Goal: Task Accomplishment & Management: Complete application form

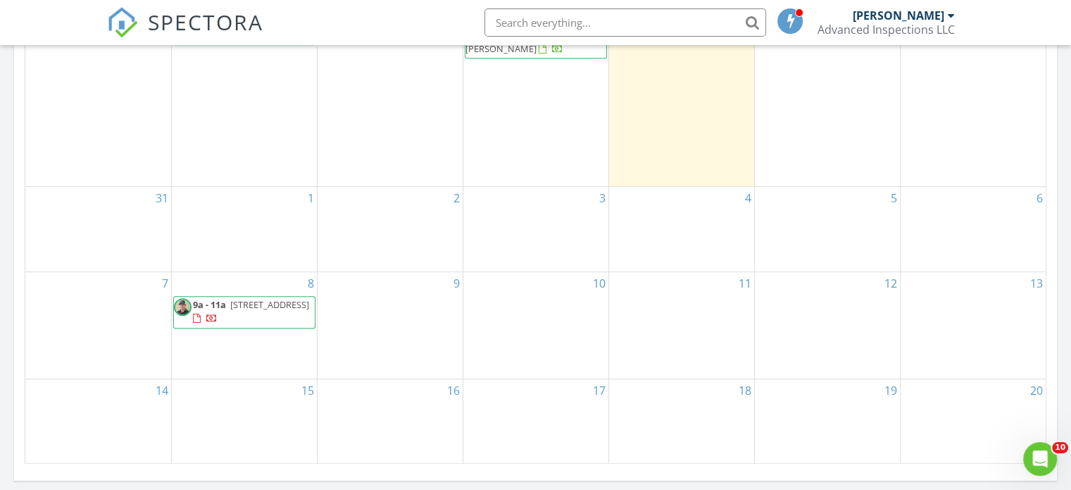
scroll to position [845, 0]
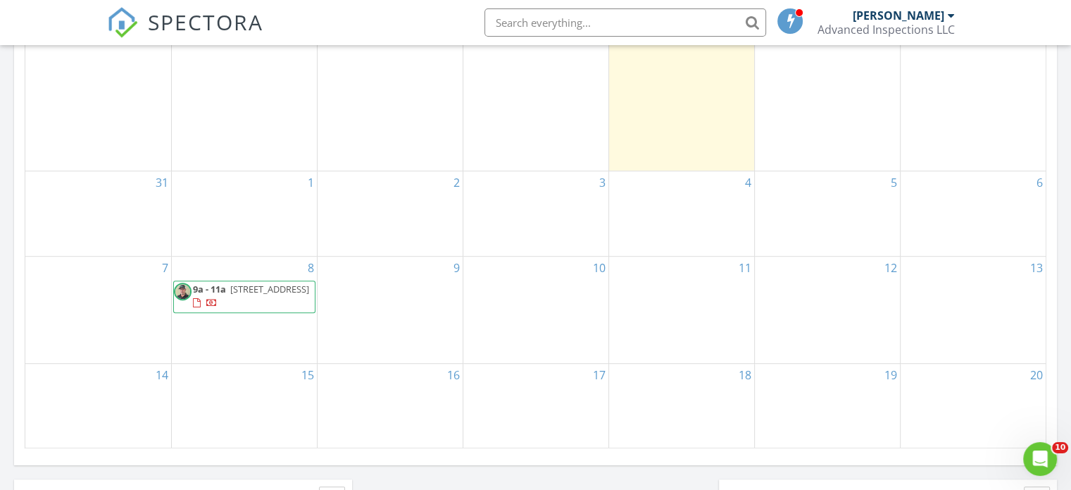
click at [540, 402] on div "17" at bounding box center [535, 405] width 145 height 85
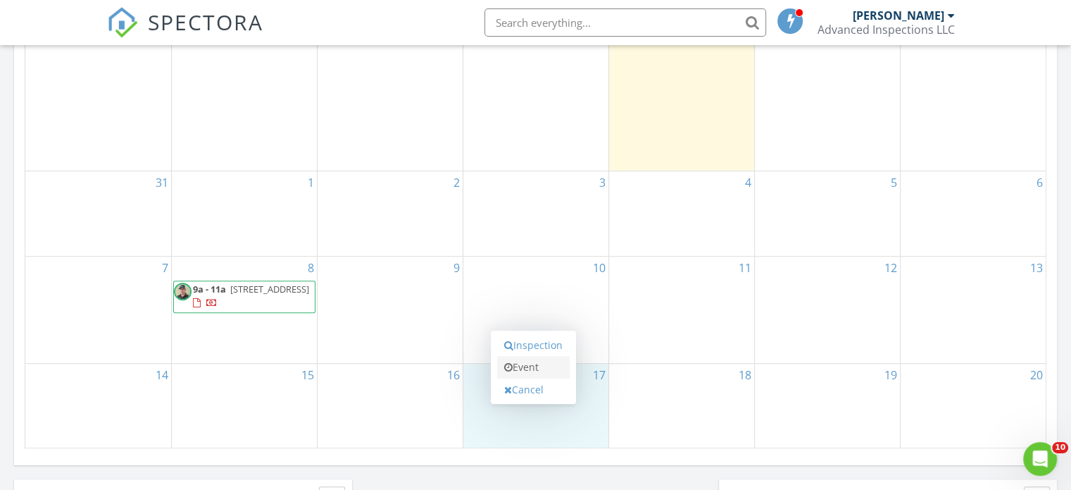
click at [531, 367] on link "Event" at bounding box center [533, 367] width 73 height 23
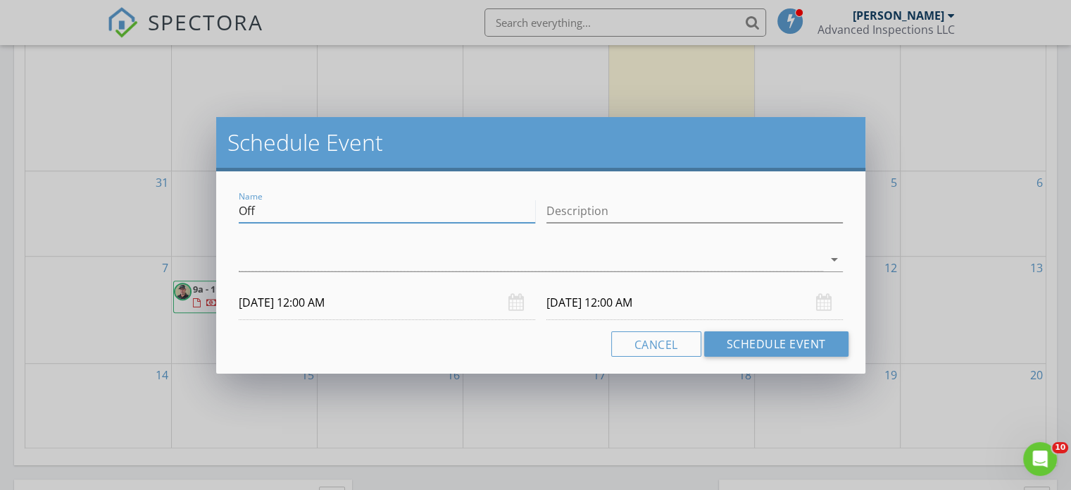
click at [285, 207] on input "Off" at bounding box center [387, 210] width 297 height 23
type input "O"
type input "Elk Hunting Trip"
type input "U"
type input "Elk Hunting Trip"
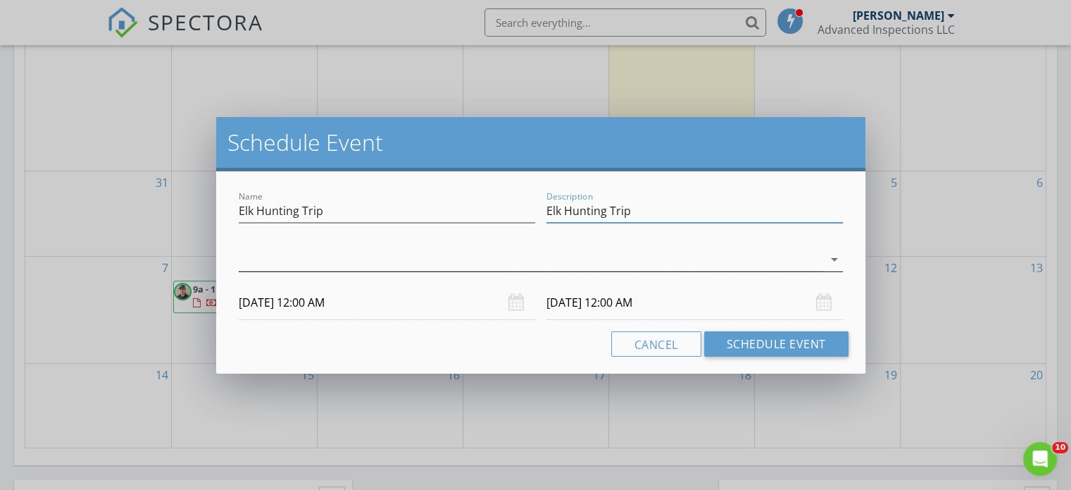
click at [356, 265] on div at bounding box center [531, 259] width 585 height 23
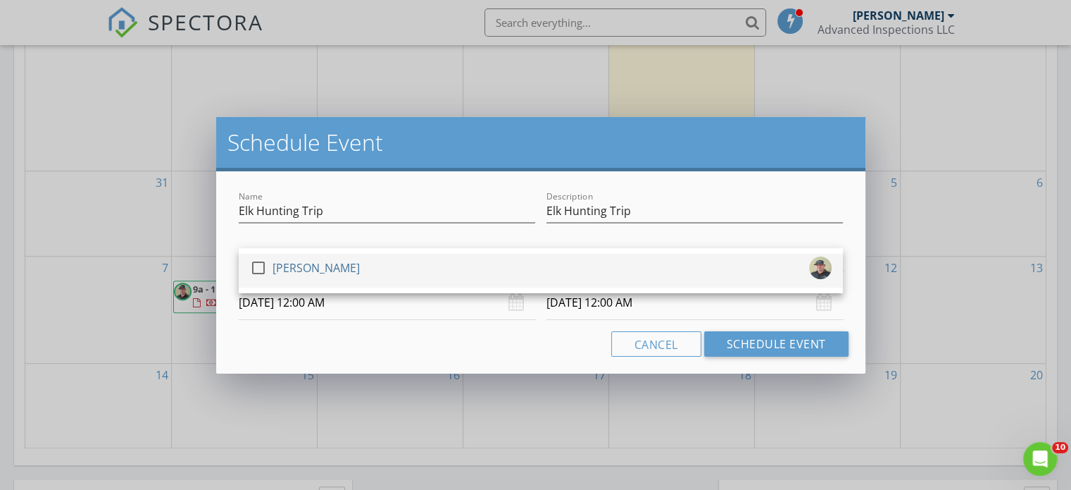
click at [324, 270] on div "[PERSON_NAME]" at bounding box center [316, 267] width 87 height 23
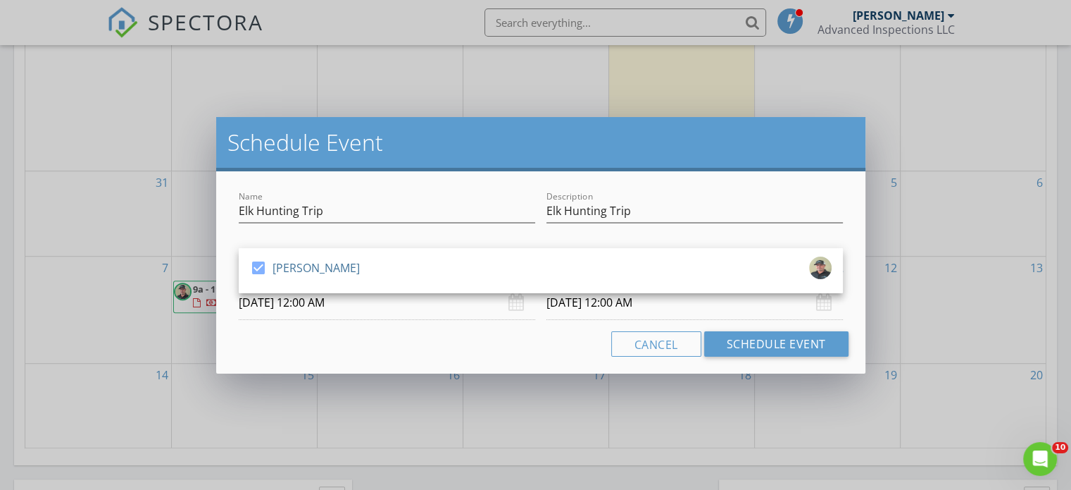
click at [310, 309] on input "[DATE] 12:00 AM" at bounding box center [387, 302] width 297 height 35
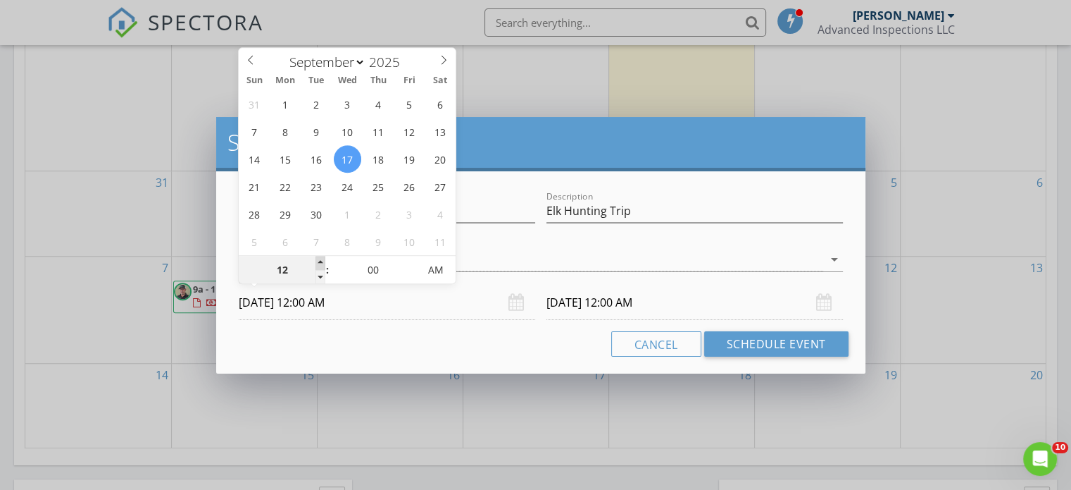
type input "01"
type input "[DATE] 1:00 AM"
click at [318, 264] on span at bounding box center [321, 263] width 10 height 14
type input "[DATE] 1:00 AM"
type input "02"
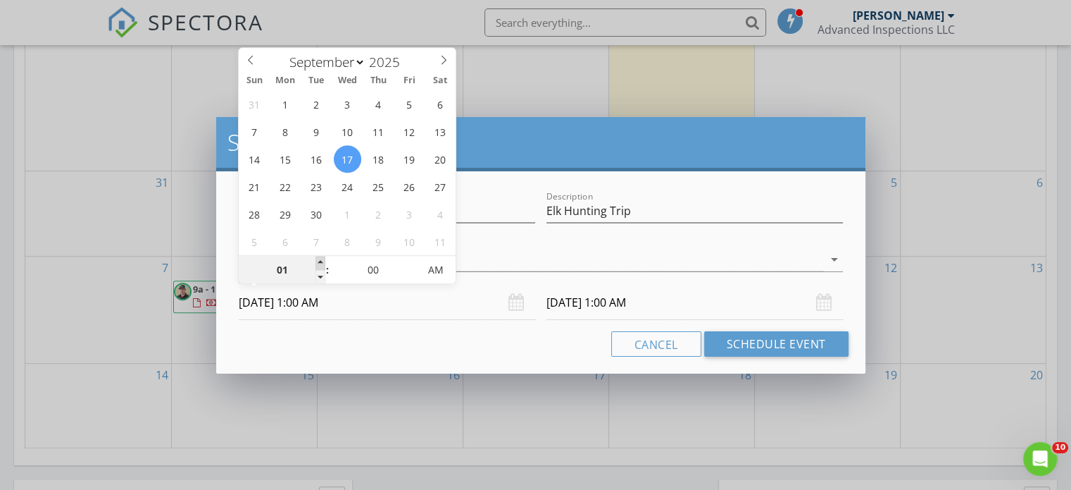
type input "[DATE] 2:00 AM"
click at [319, 263] on span at bounding box center [321, 263] width 10 height 14
type input "03"
type input "[DATE] 3:00 AM"
click at [319, 263] on span at bounding box center [321, 263] width 10 height 14
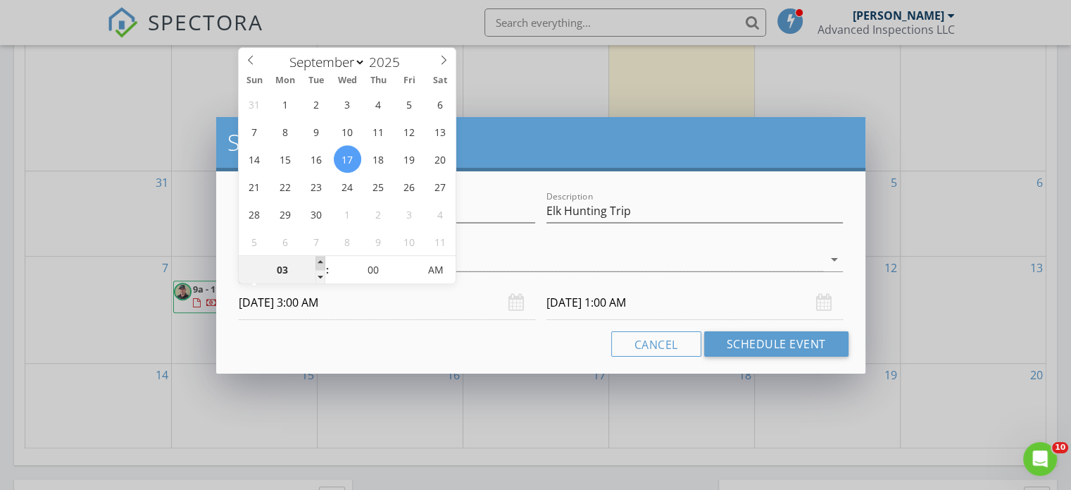
type input "04"
type input "[DATE] 4:00 AM"
click at [319, 263] on span at bounding box center [321, 263] width 10 height 14
type input "05"
type input "[DATE] 5:00 AM"
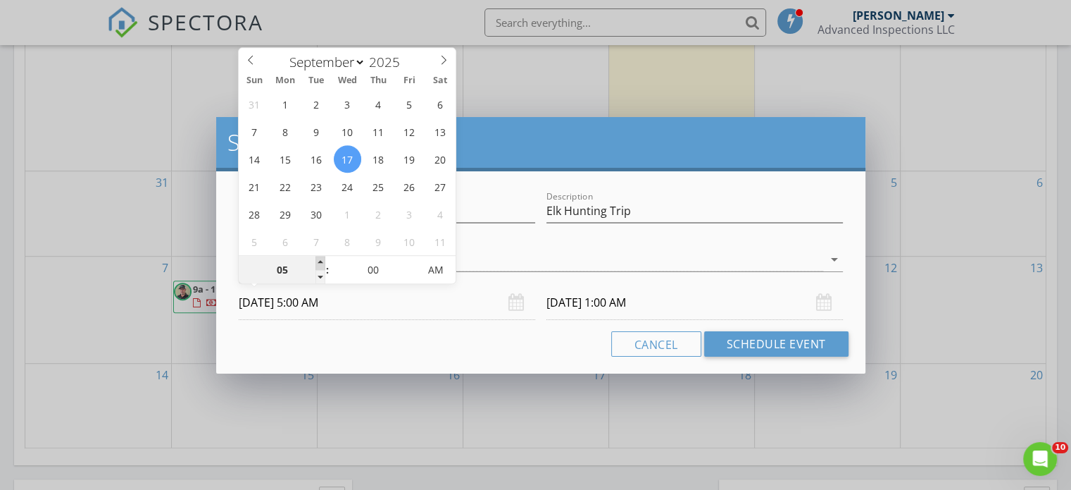
click at [319, 263] on span at bounding box center [321, 263] width 10 height 14
type input "[DATE] 5:00 AM"
type input "06"
type input "[DATE] 6:00 AM"
click at [319, 263] on span at bounding box center [321, 263] width 10 height 14
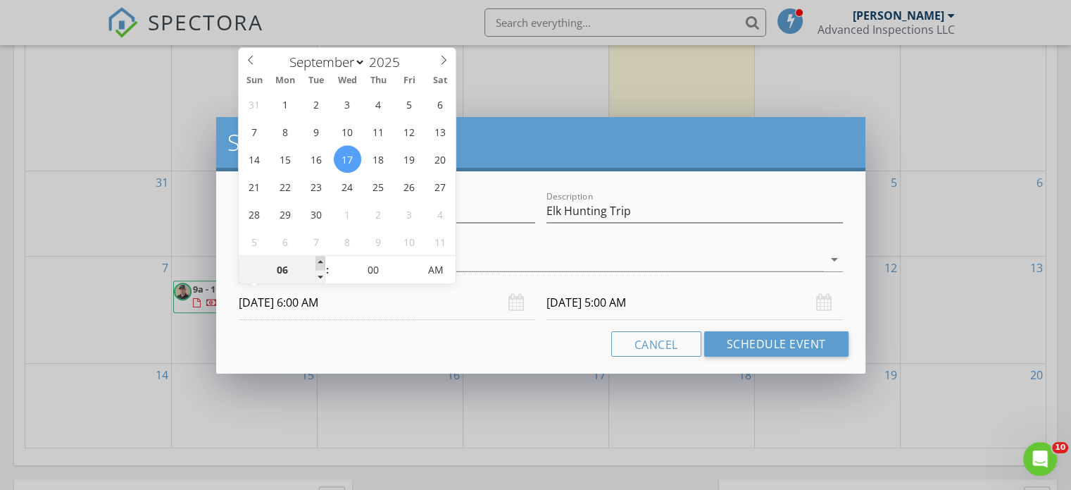
type input "[DATE] 6:00 AM"
type input "07"
type input "[DATE] 7:00 AM"
click at [319, 263] on span at bounding box center [321, 263] width 10 height 14
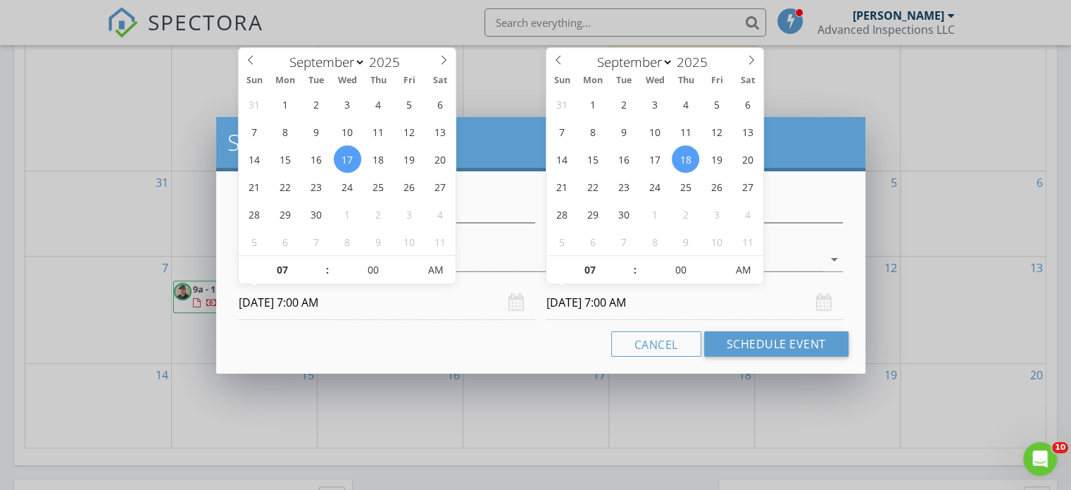
click at [775, 304] on input "[DATE] 7:00 AM" at bounding box center [695, 302] width 297 height 35
type input "[DATE] 7:00 AM"
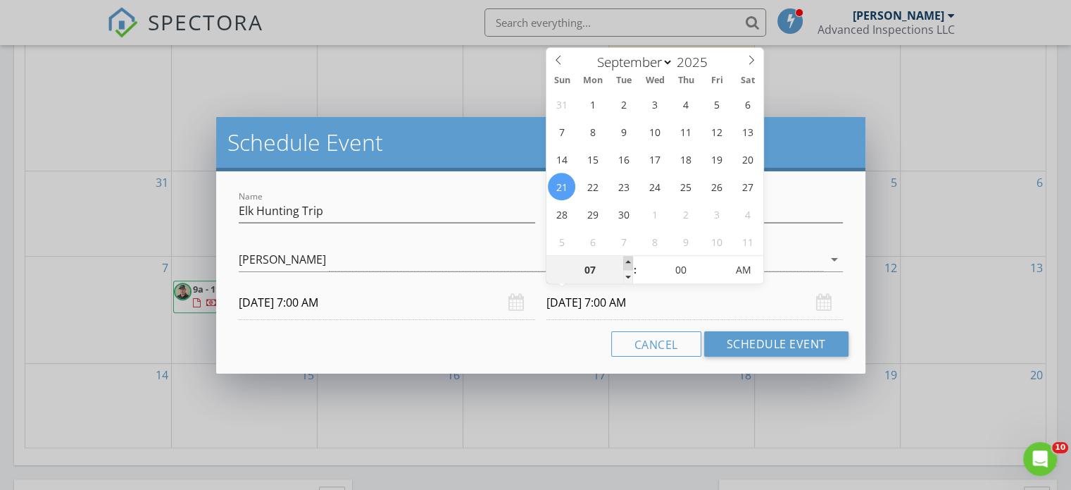
type input "08"
type input "[DATE] 8:00 AM"
click at [628, 262] on span at bounding box center [628, 263] width 10 height 14
type input "09"
type input "[DATE] 9:00 AM"
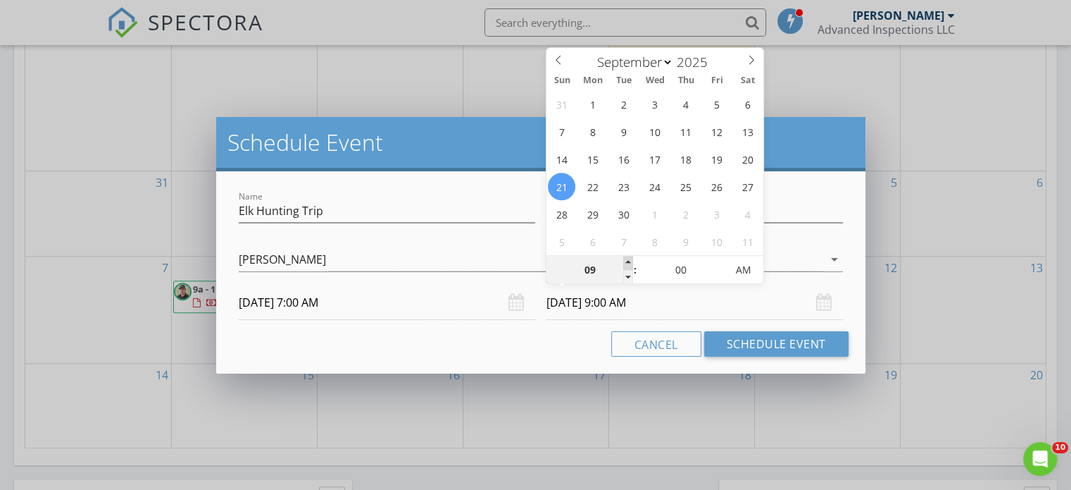
click at [628, 262] on span at bounding box center [628, 263] width 10 height 14
type input "10"
type input "[DATE] 10:00 AM"
click at [628, 262] on span at bounding box center [628, 263] width 10 height 14
type input "11"
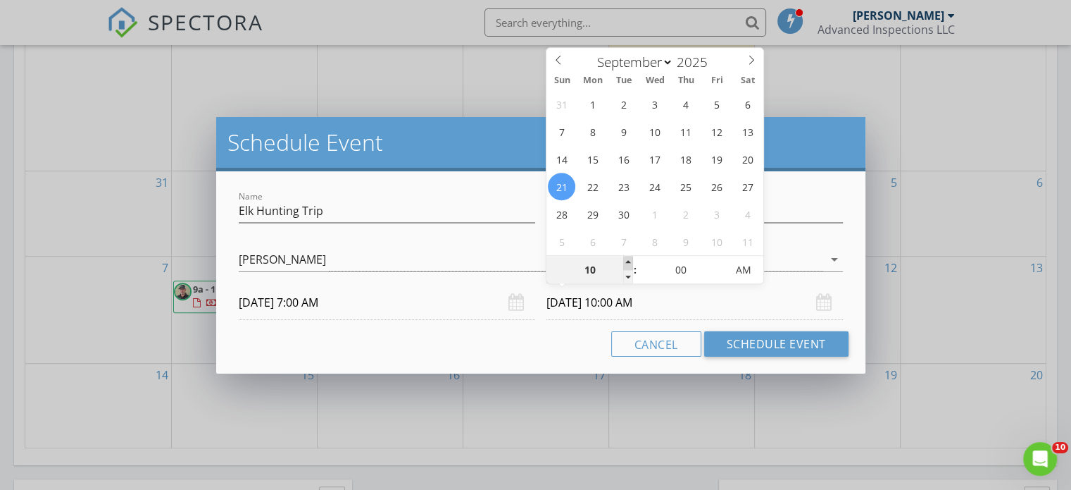
type input "[DATE] 11:00 AM"
click at [628, 262] on span at bounding box center [628, 263] width 10 height 14
type input "12"
type input "[DATE] 12:00 PM"
click at [628, 262] on span at bounding box center [628, 263] width 10 height 14
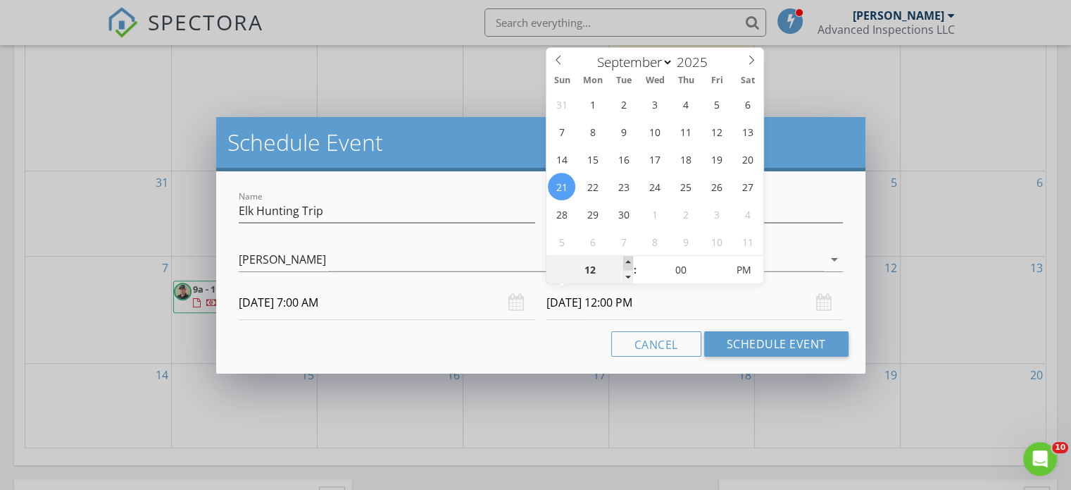
type input "01"
type input "[DATE] 1:00 PM"
click at [628, 262] on span at bounding box center [628, 263] width 10 height 14
type input "02"
type input "[DATE] 2:00 PM"
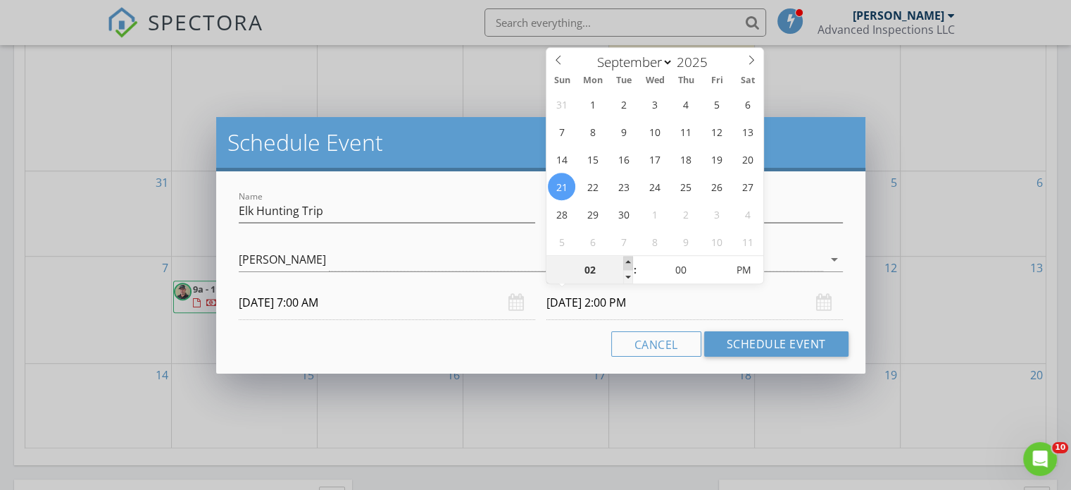
click at [628, 262] on span at bounding box center [628, 263] width 10 height 14
type input "03"
type input "[DATE] 3:00 PM"
click at [628, 262] on span at bounding box center [628, 263] width 10 height 14
type input "04"
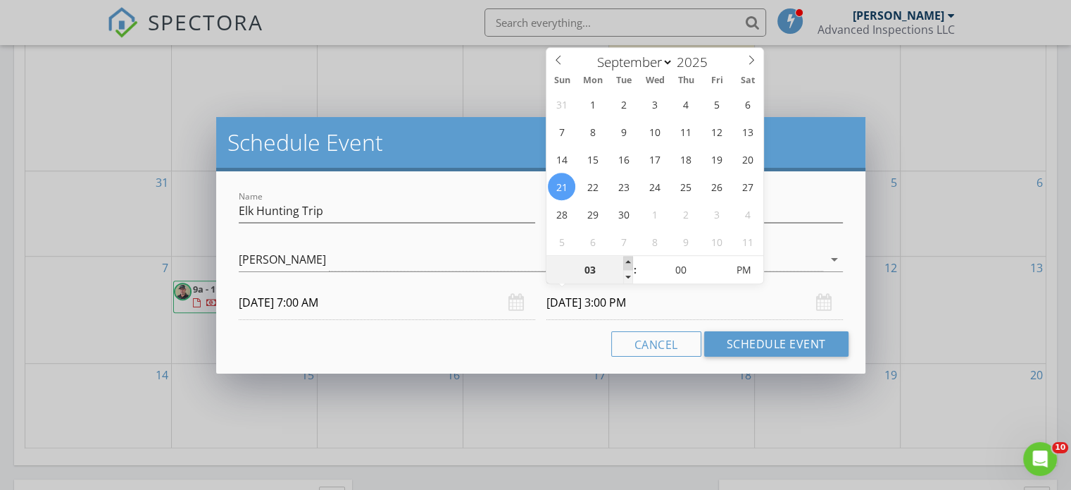
type input "[DATE] 4:00 PM"
click at [628, 262] on span at bounding box center [628, 263] width 10 height 14
type input "05"
type input "[DATE] 5:00 PM"
click at [628, 262] on span at bounding box center [628, 263] width 10 height 14
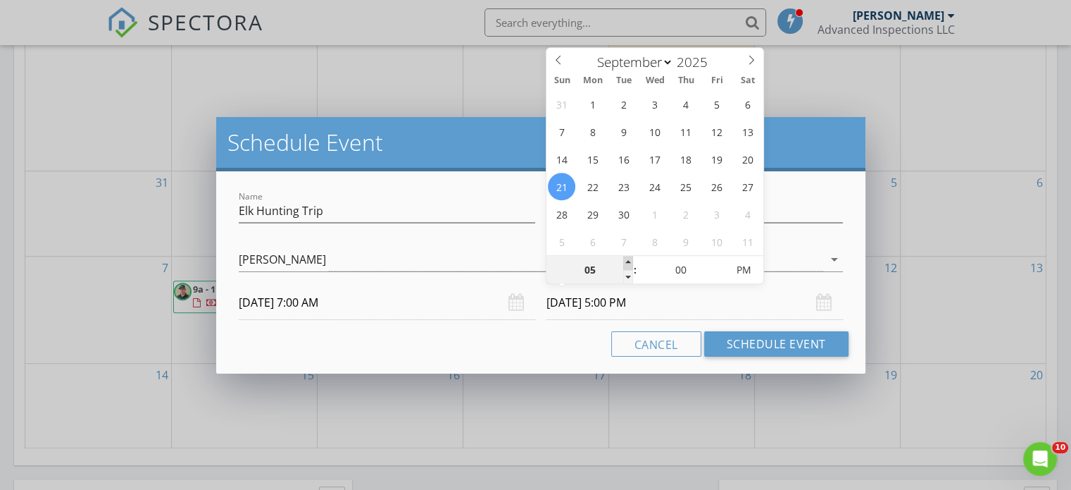
type input "06"
type input "[DATE] 6:00 PM"
click at [628, 262] on span at bounding box center [628, 263] width 10 height 14
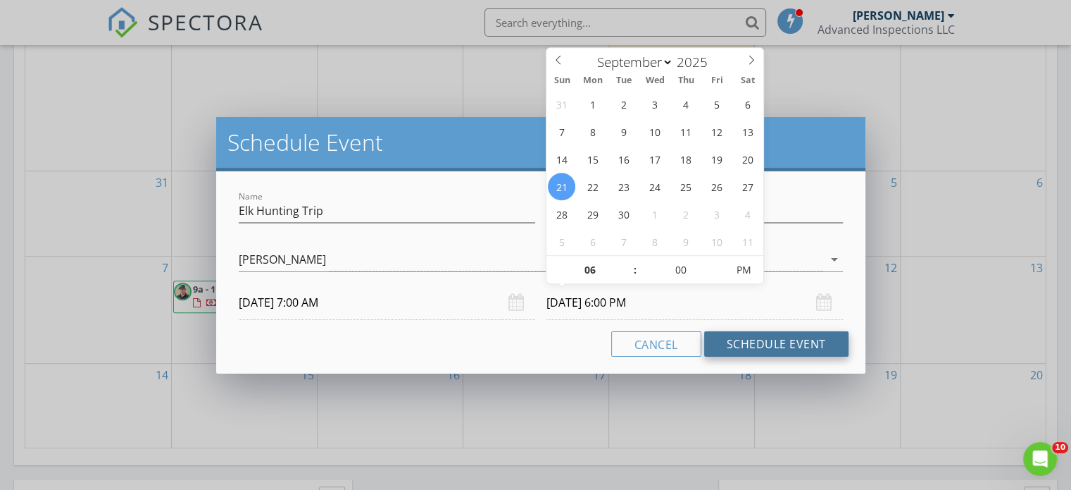
click at [799, 346] on button "Schedule Event" at bounding box center [776, 343] width 144 height 25
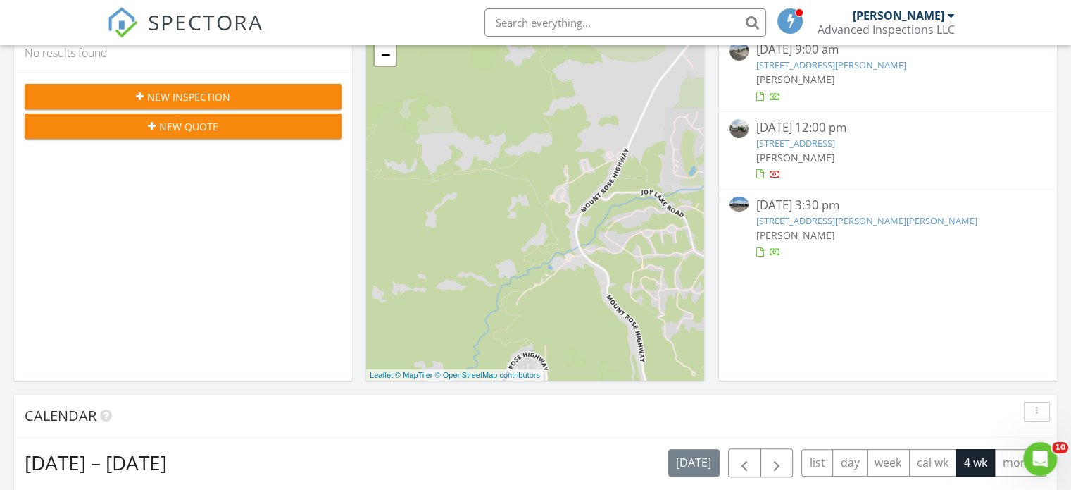
scroll to position [141, 0]
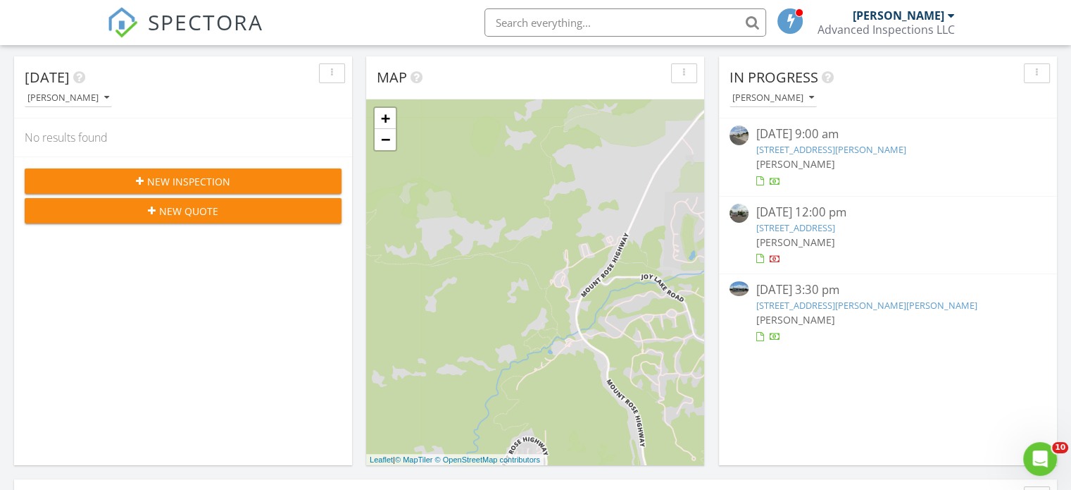
click at [809, 308] on link "[STREET_ADDRESS][PERSON_NAME][PERSON_NAME]" at bounding box center [866, 305] width 221 height 13
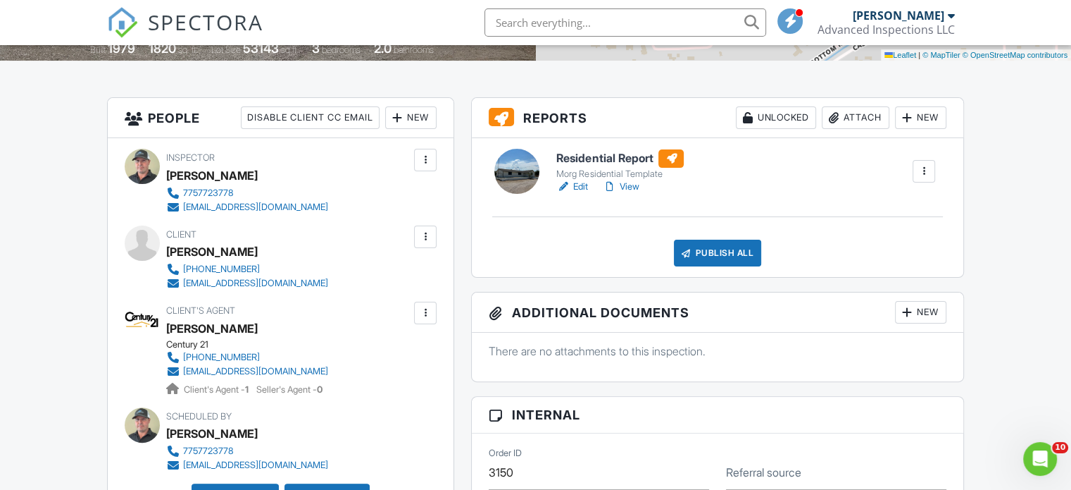
scroll to position [282, 0]
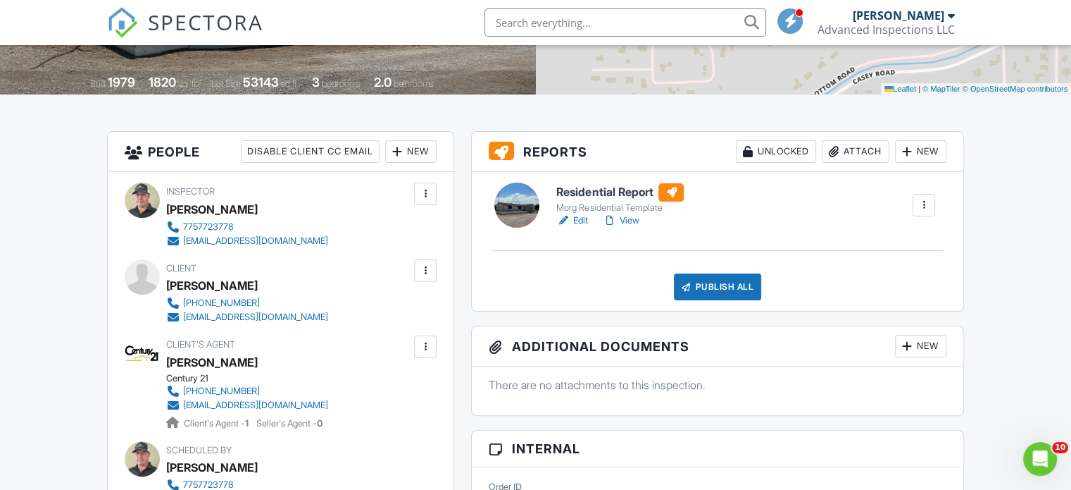
click at [631, 220] on link "View" at bounding box center [620, 220] width 37 height 14
